Goal: Task Accomplishment & Management: Complete application form

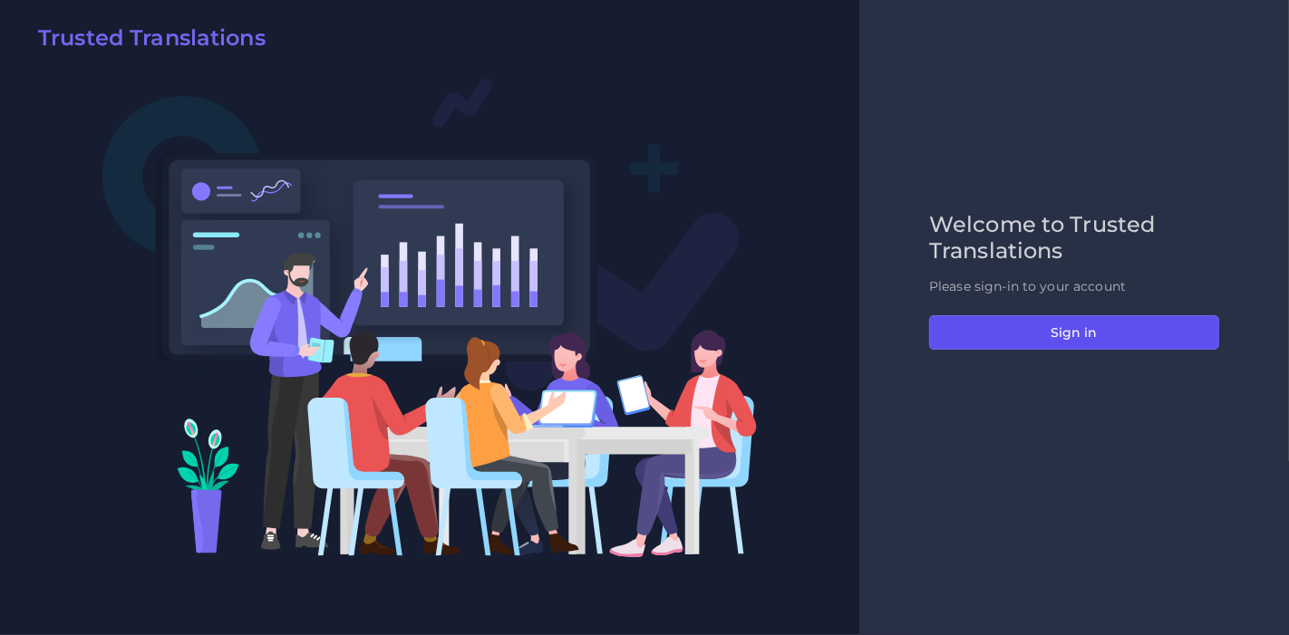
click at [1057, 320] on button "Sign in" at bounding box center [1074, 332] width 290 height 34
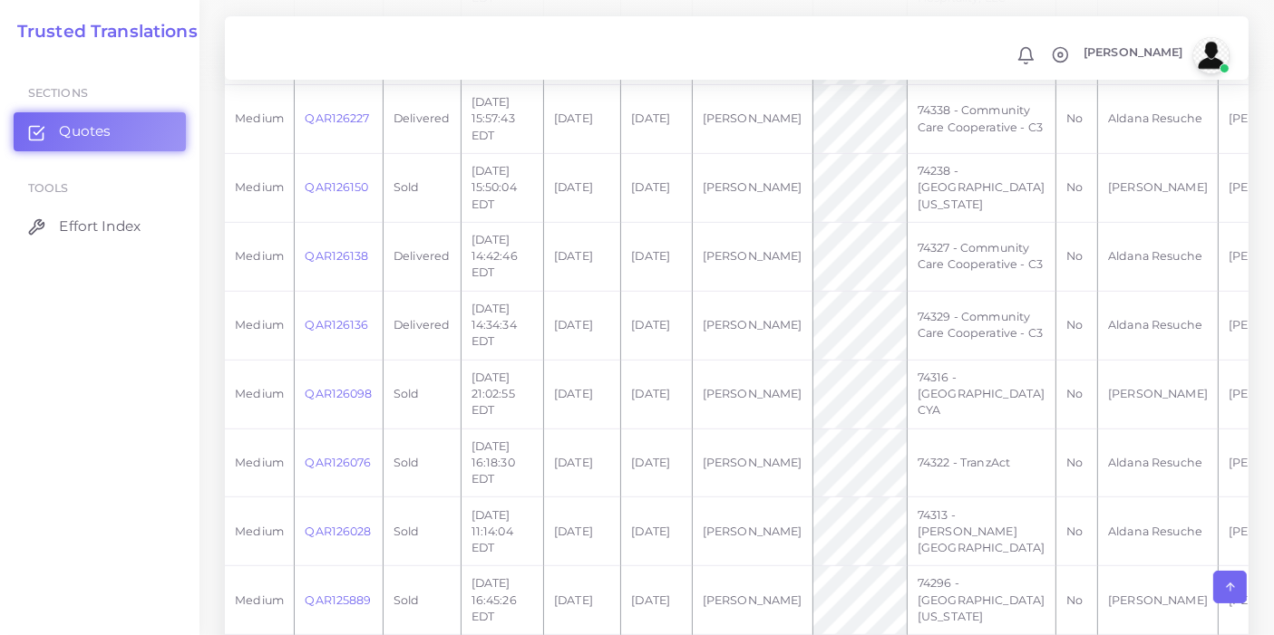
scroll to position [521, 0]
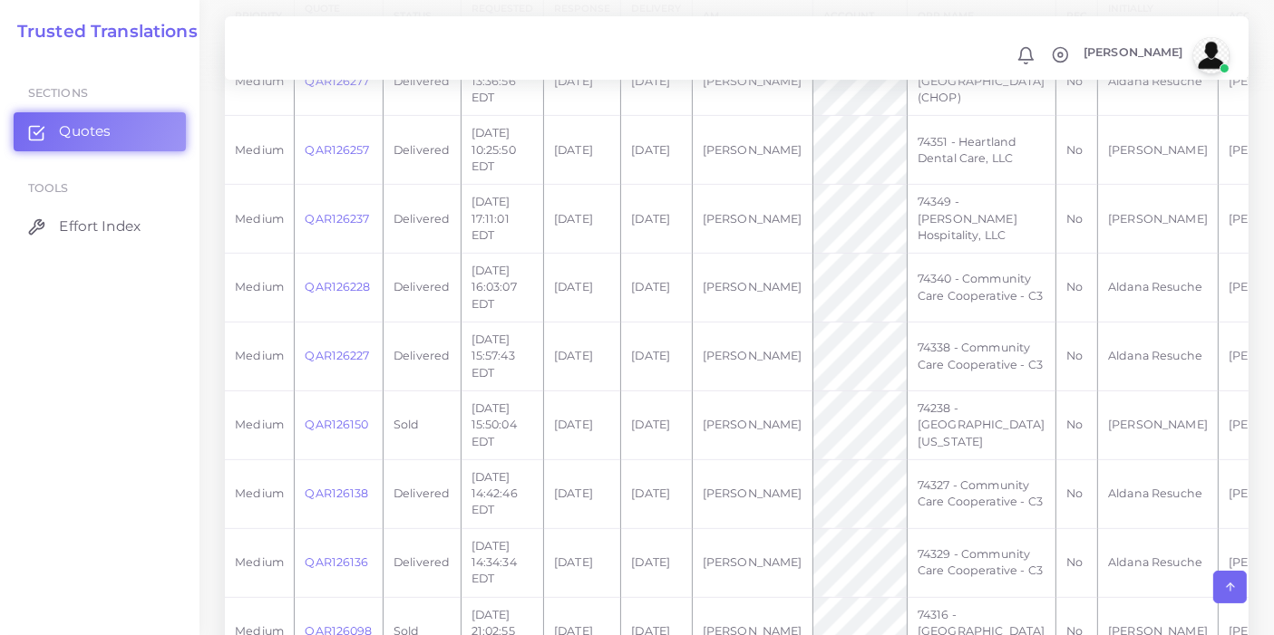
click at [341, 226] on link "QAR126237" at bounding box center [337, 219] width 64 height 14
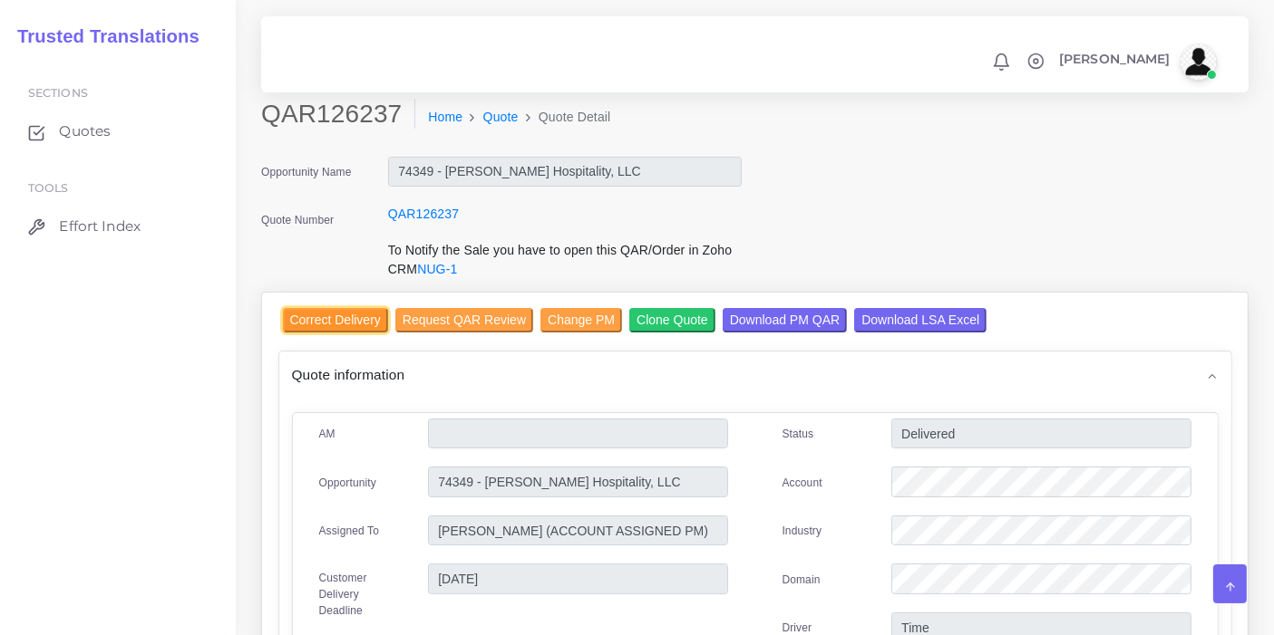
click at [370, 322] on input "Correct Delivery" at bounding box center [335, 320] width 105 height 24
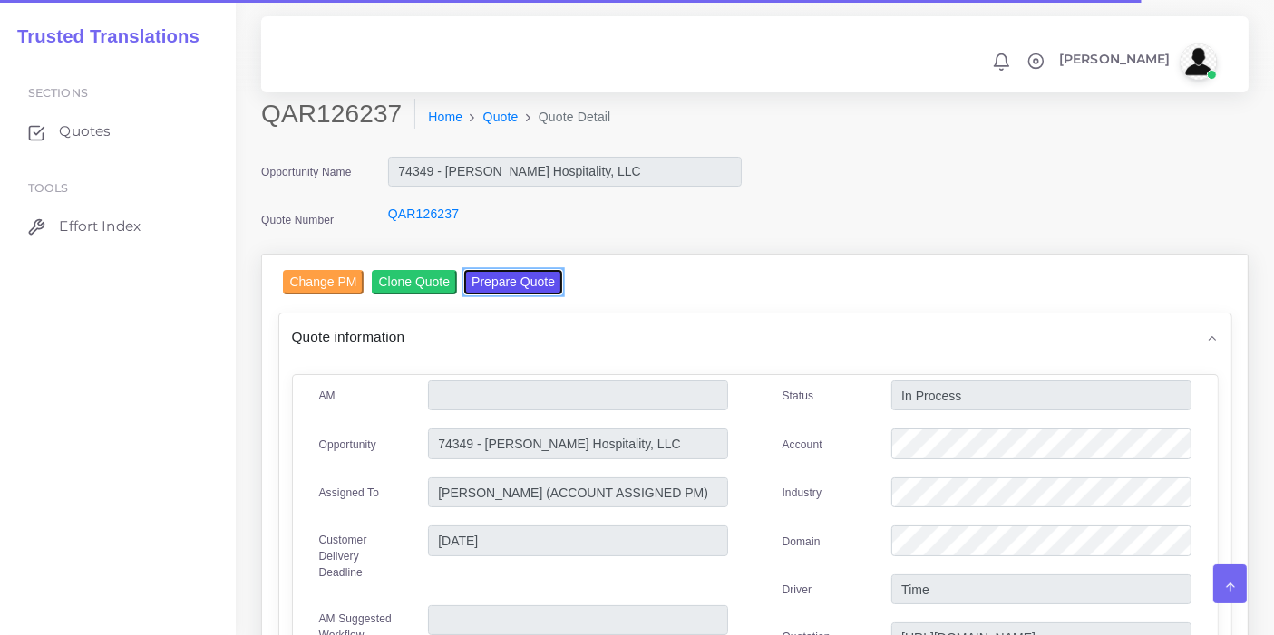
click at [545, 281] on button "Prepare Quote" at bounding box center [513, 282] width 98 height 24
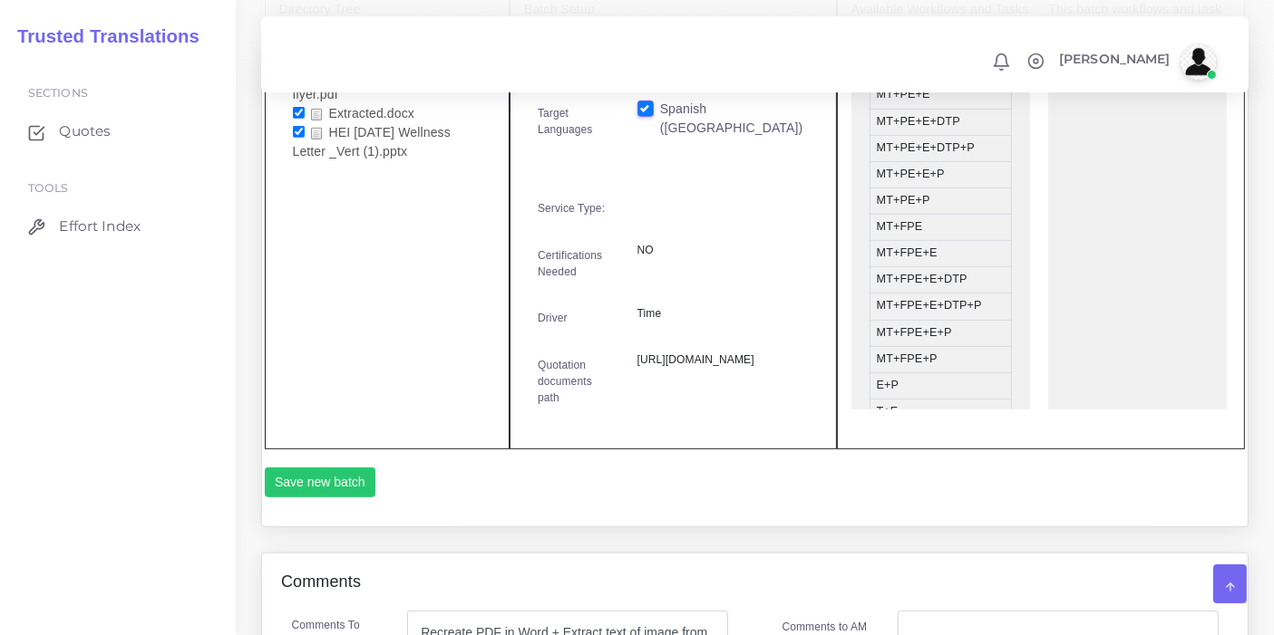
scroll to position [636, 0]
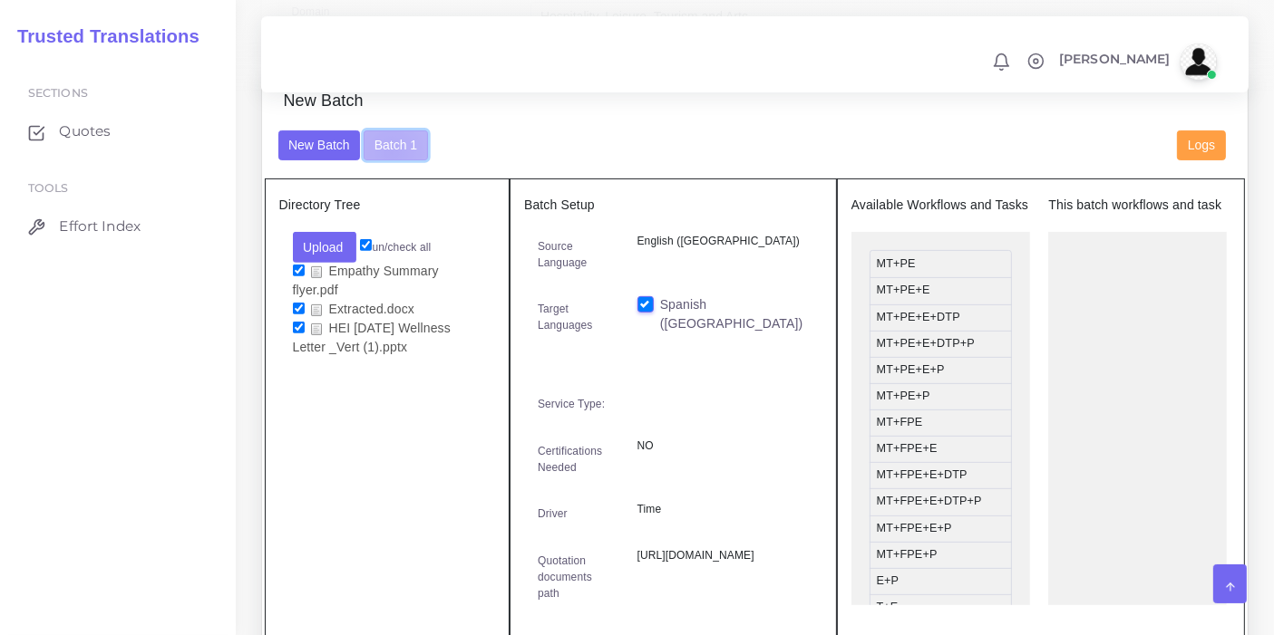
click at [389, 161] on button "Batch 1" at bounding box center [394, 146] width 63 height 31
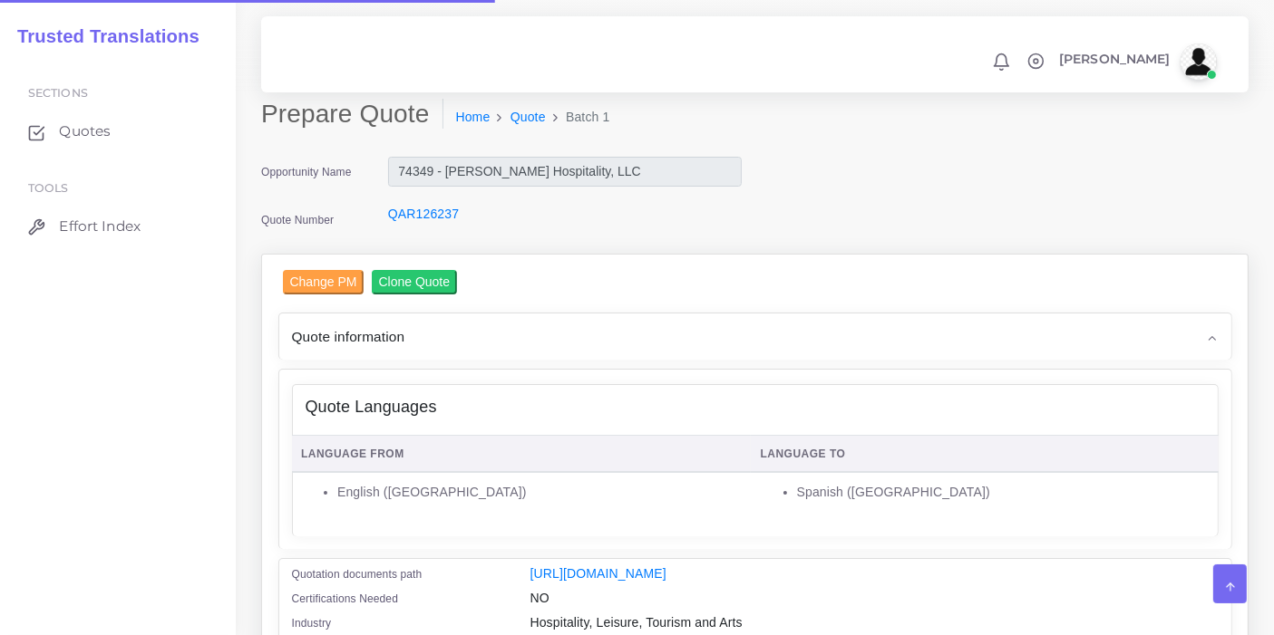
scroll to position [503, 0]
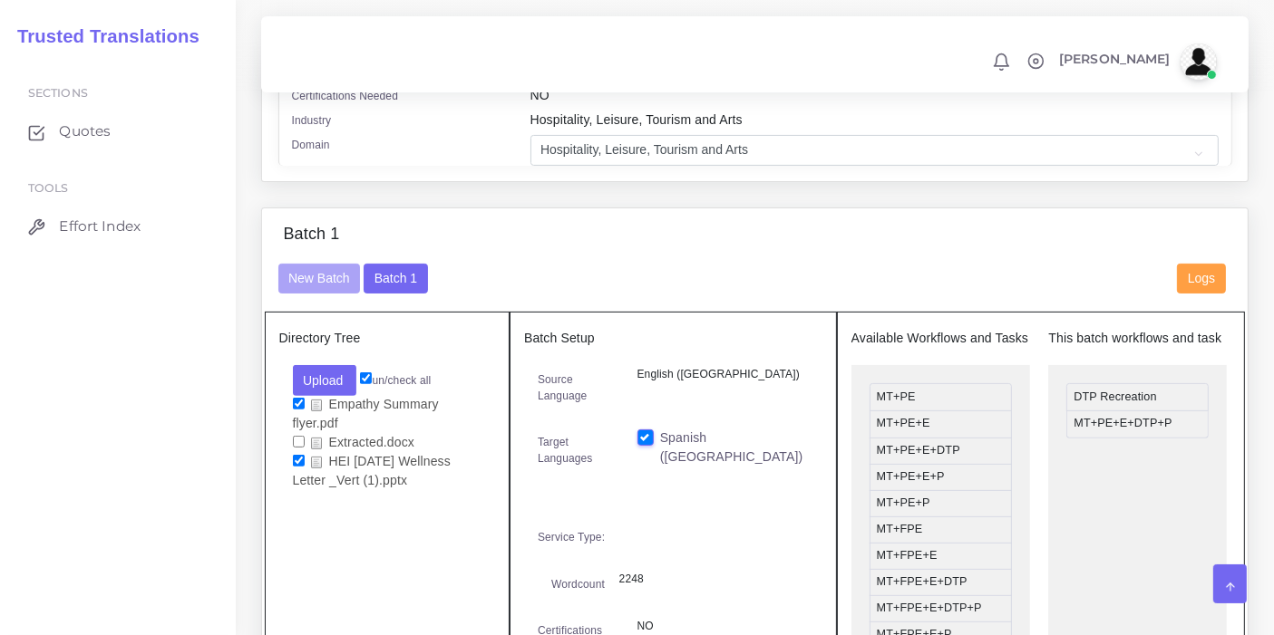
click at [295, 408] on input "checkbox" at bounding box center [299, 404] width 12 height 12
checkbox input "false"
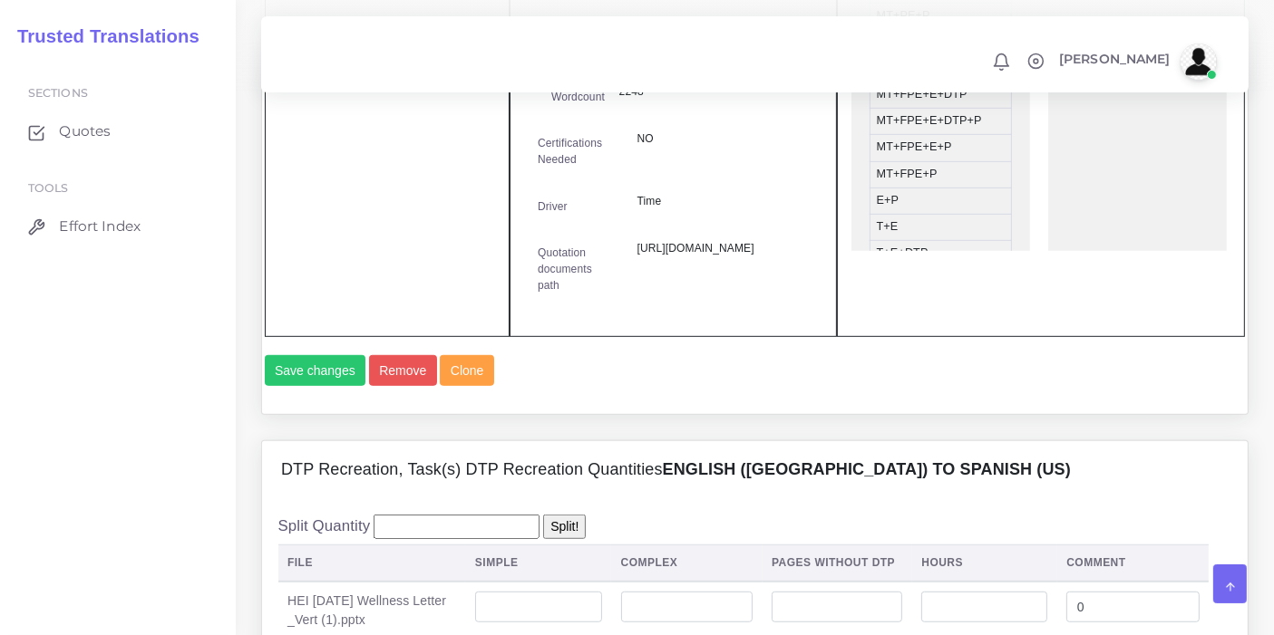
scroll to position [1108, 0]
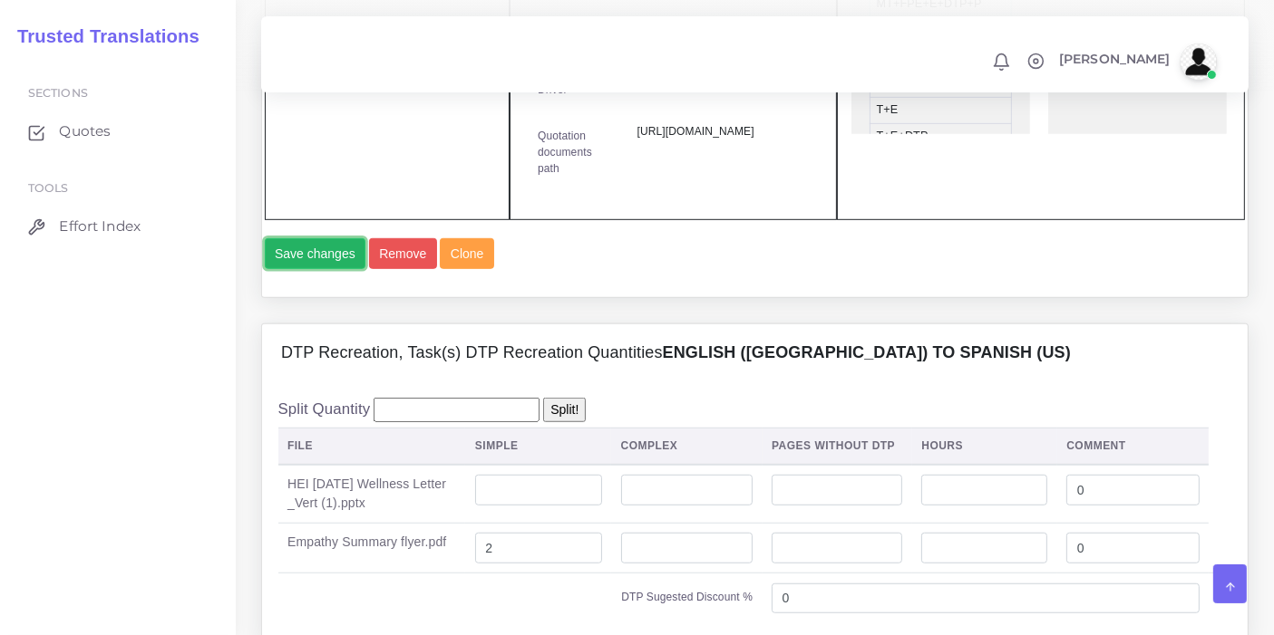
click at [332, 269] on button "Save changes" at bounding box center [316, 253] width 102 height 31
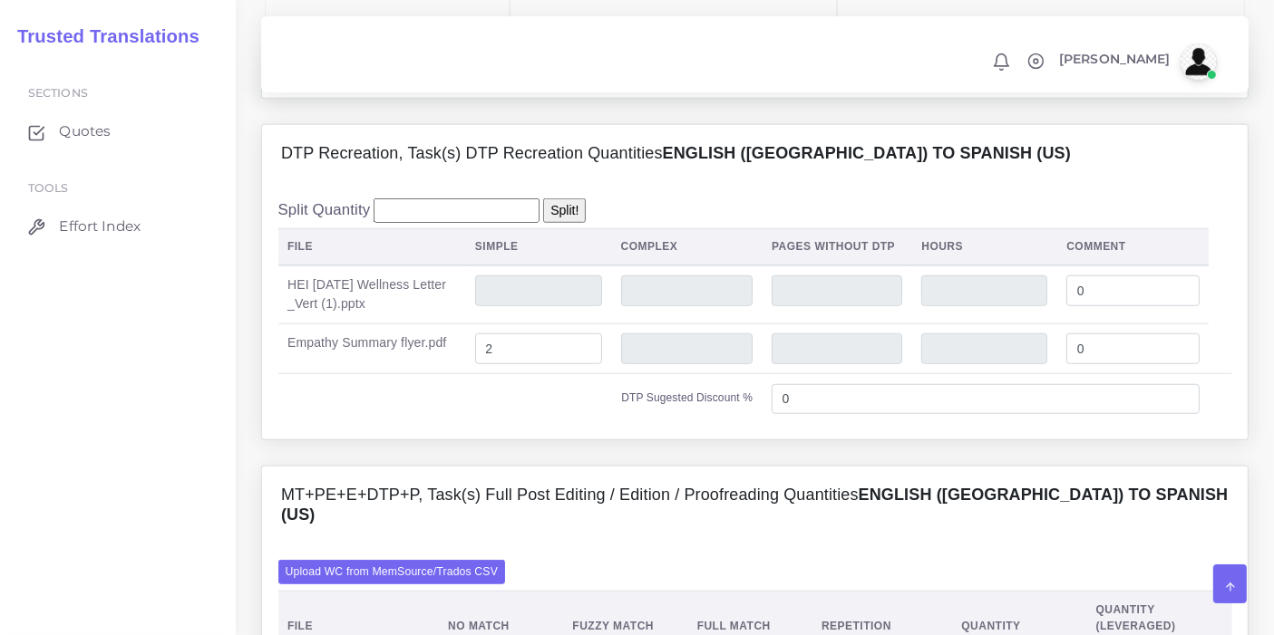
scroll to position [1309, 0]
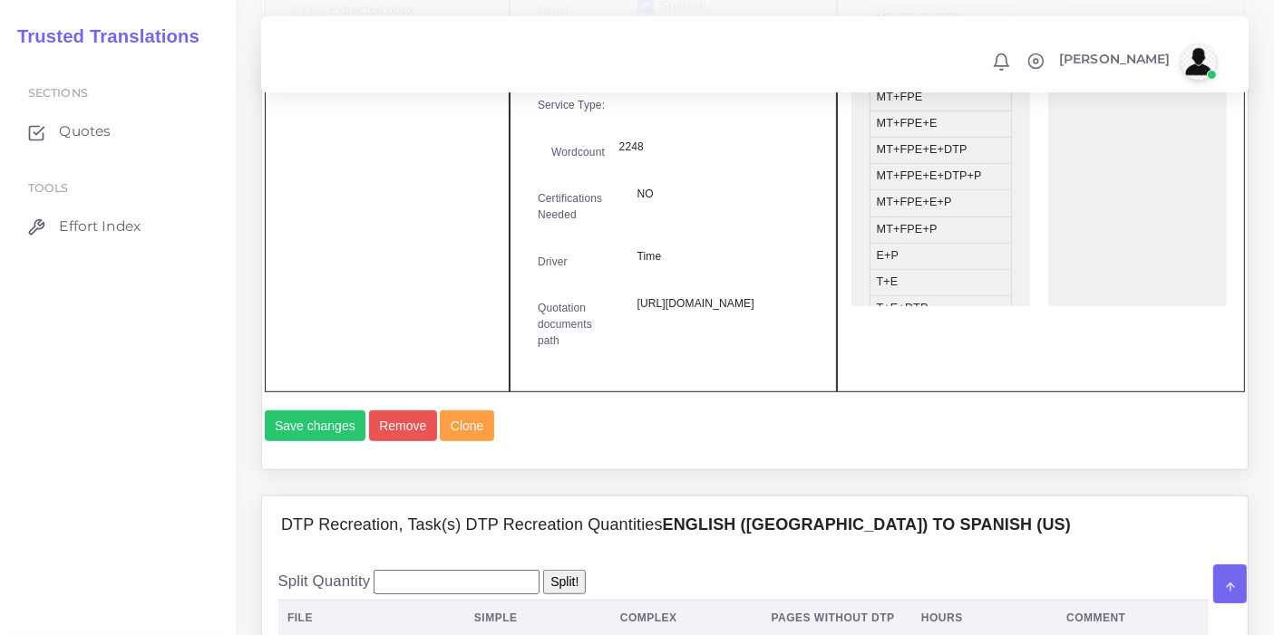
scroll to position [805, 0]
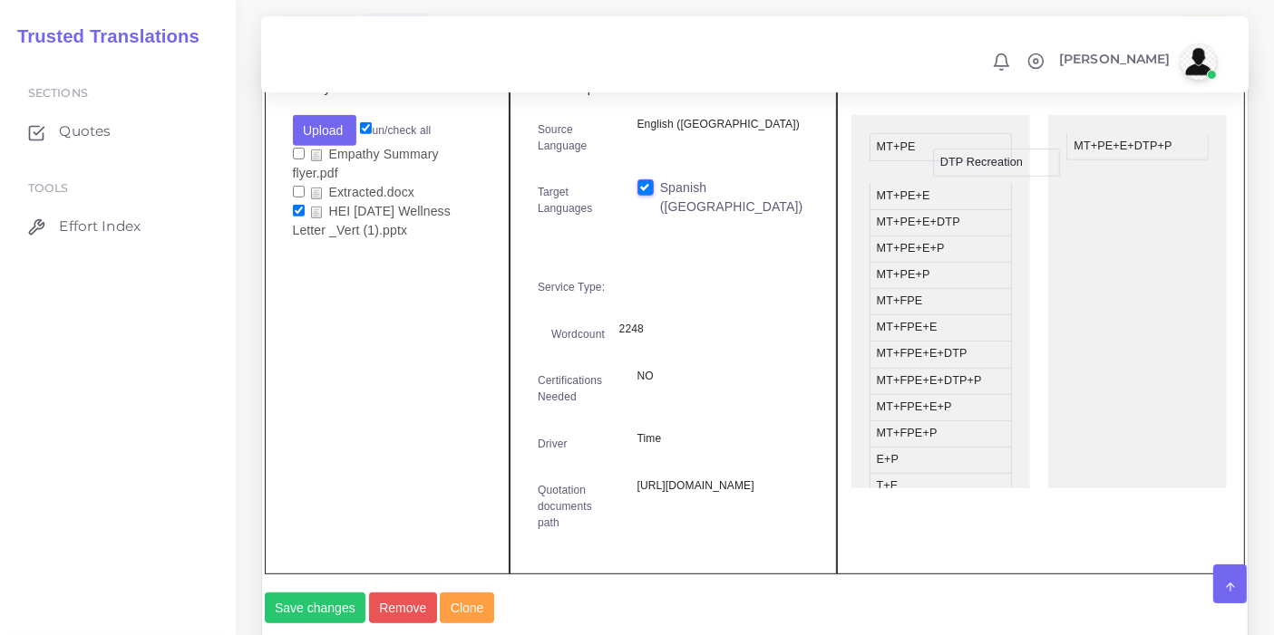
drag, startPoint x: 1092, startPoint y: 177, endPoint x: 953, endPoint y: 179, distance: 139.6
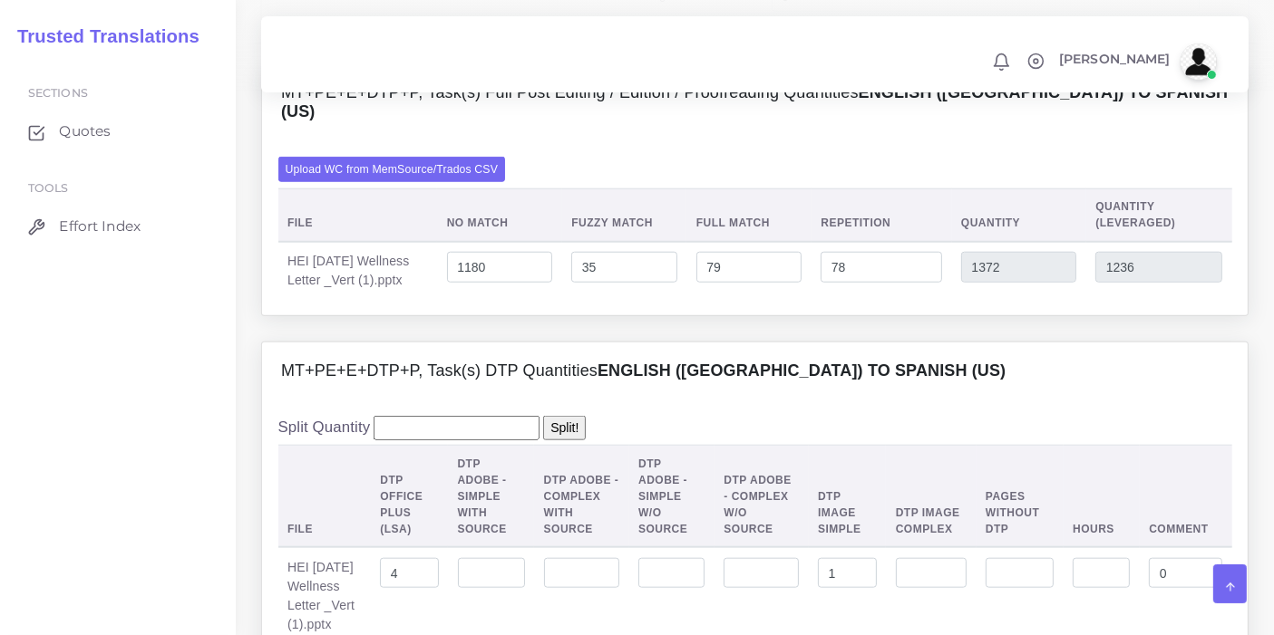
scroll to position [1309, 0]
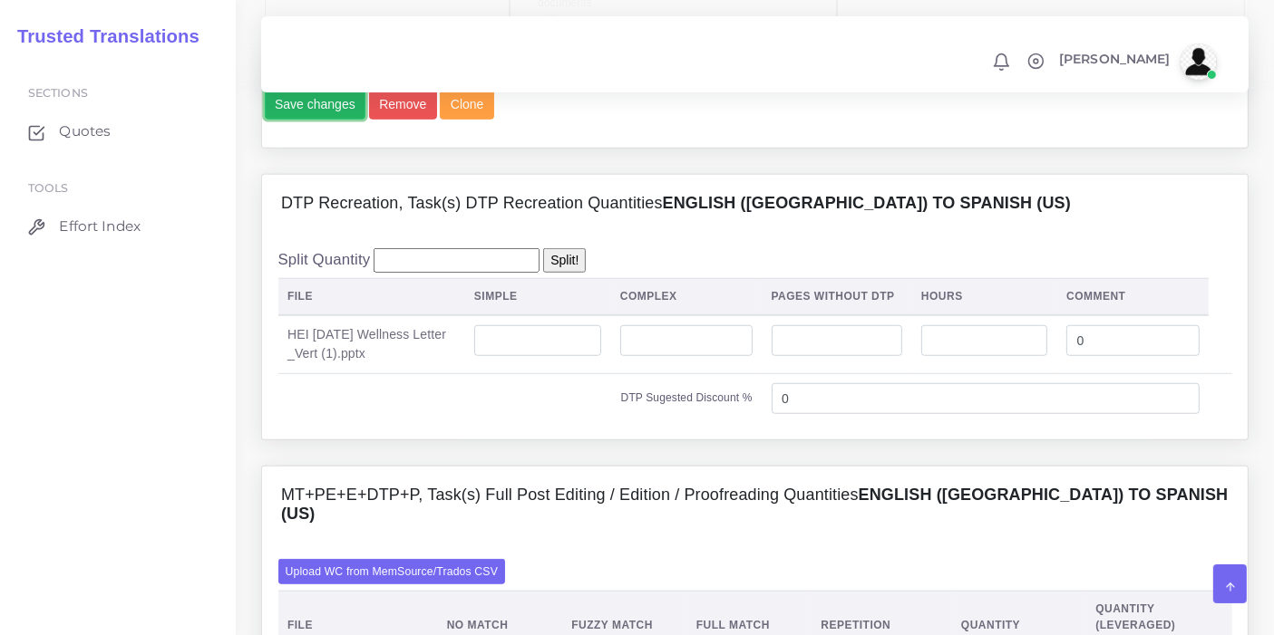
click at [305, 120] on button "Save changes" at bounding box center [316, 104] width 102 height 31
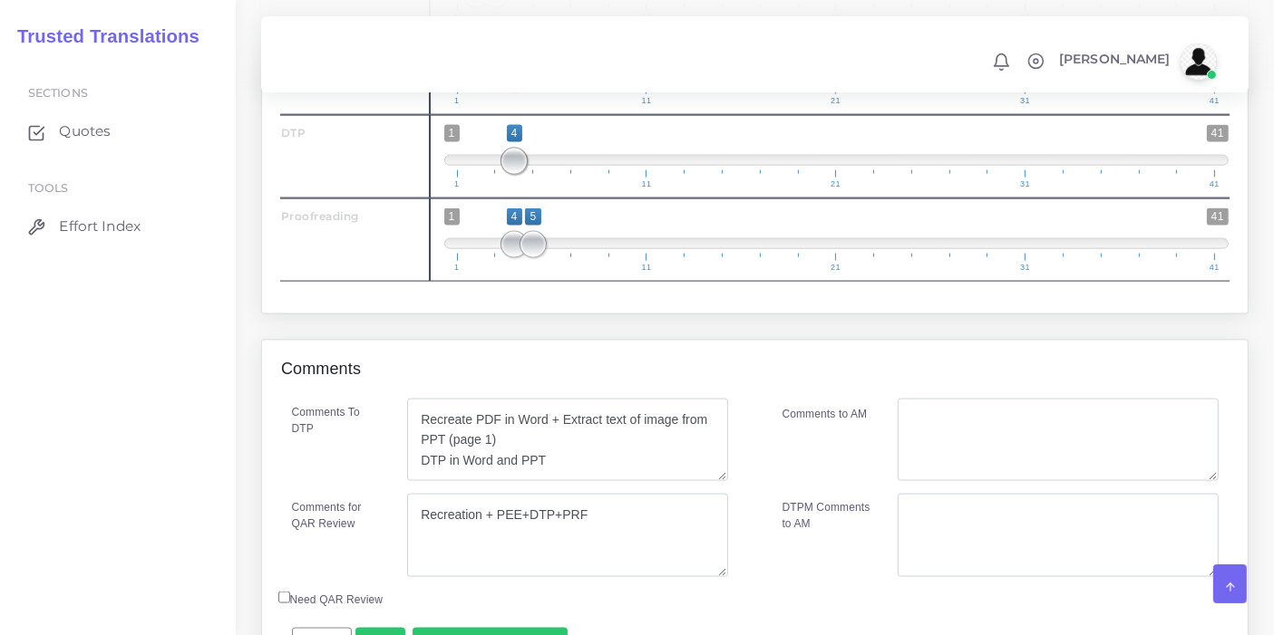
scroll to position [2694, 0]
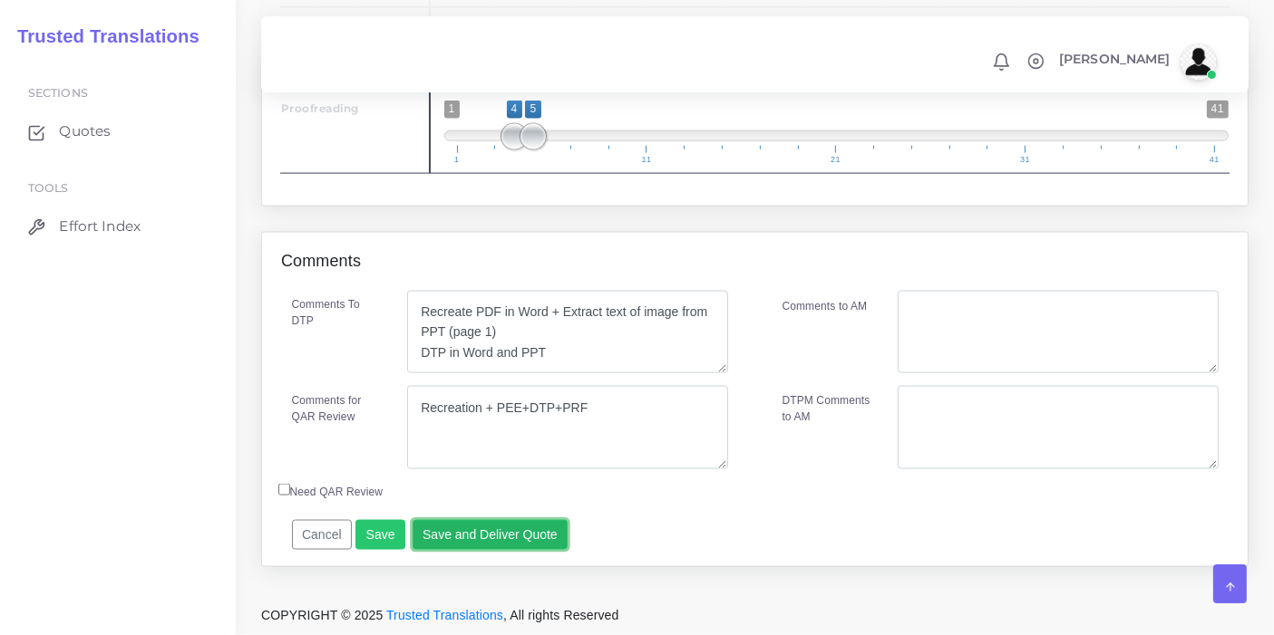
click at [487, 545] on button "Save and Deliver Quote" at bounding box center [490, 535] width 156 height 31
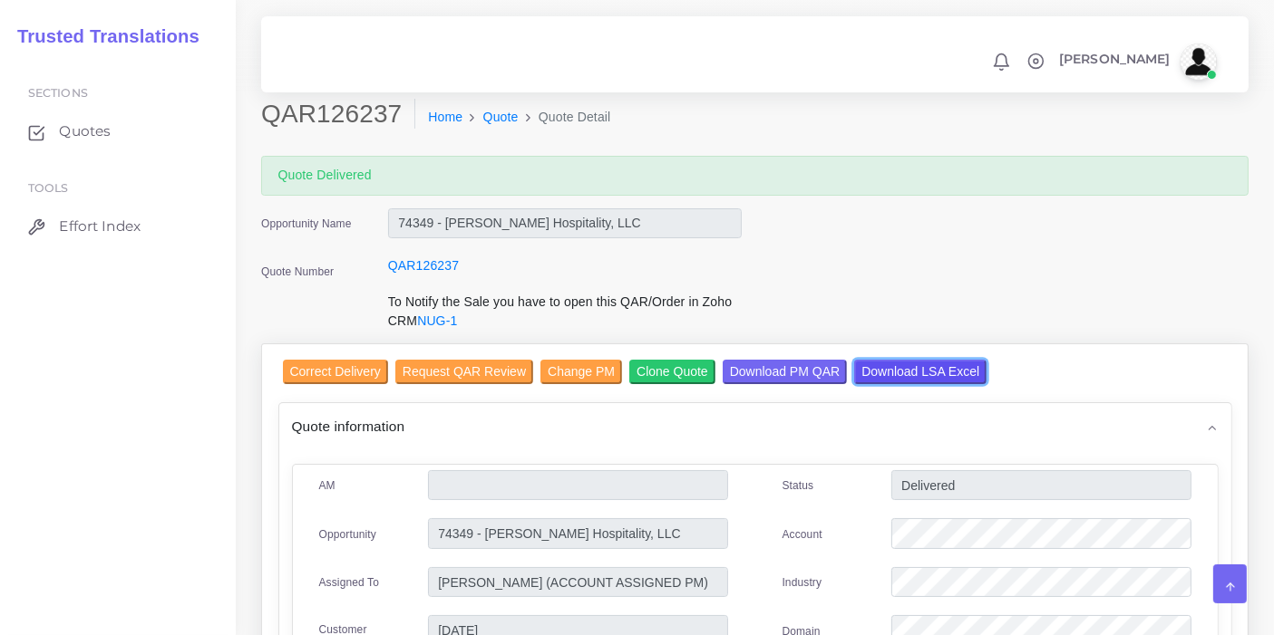
click at [898, 372] on input "Download LSA Excel" at bounding box center [920, 372] width 132 height 24
